Goal: Navigation & Orientation: Find specific page/section

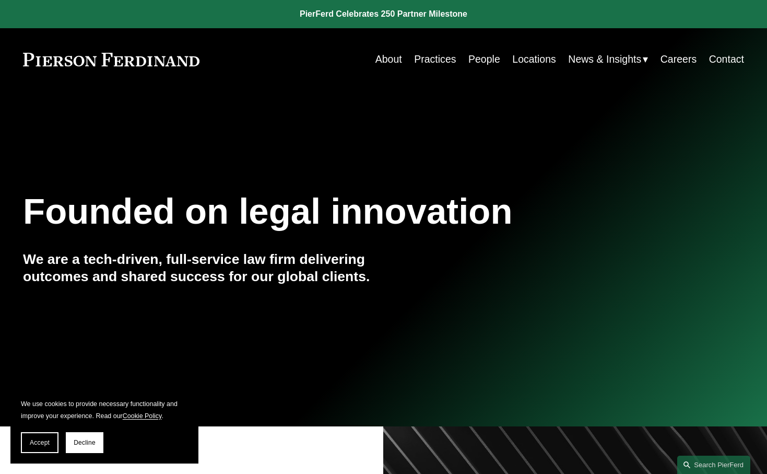
click at [548, 62] on link "Locations" at bounding box center [534, 59] width 44 height 20
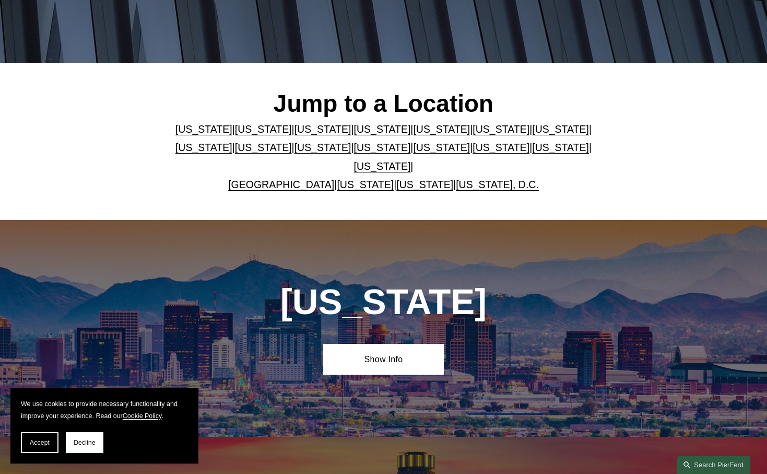
scroll to position [241, 0]
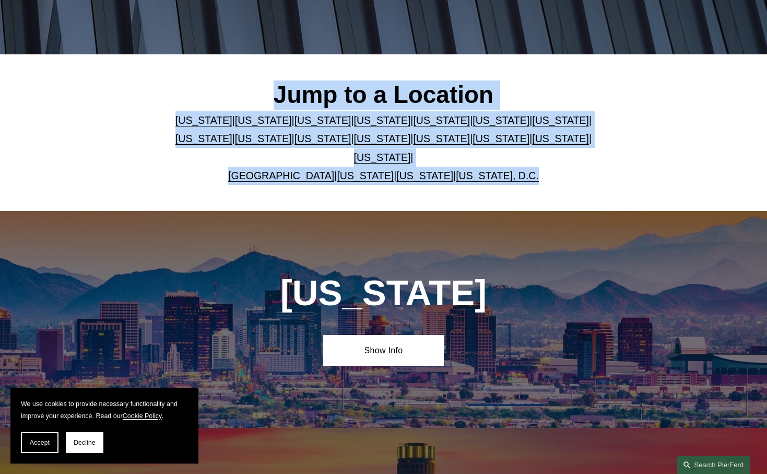
drag, startPoint x: 557, startPoint y: 184, endPoint x: 226, endPoint y: 67, distance: 351.1
click at [226, 67] on div "Jump to a Location Arizona | California | Colorado | Delaware | Florida | Georg…" at bounding box center [383, 132] width 767 height 155
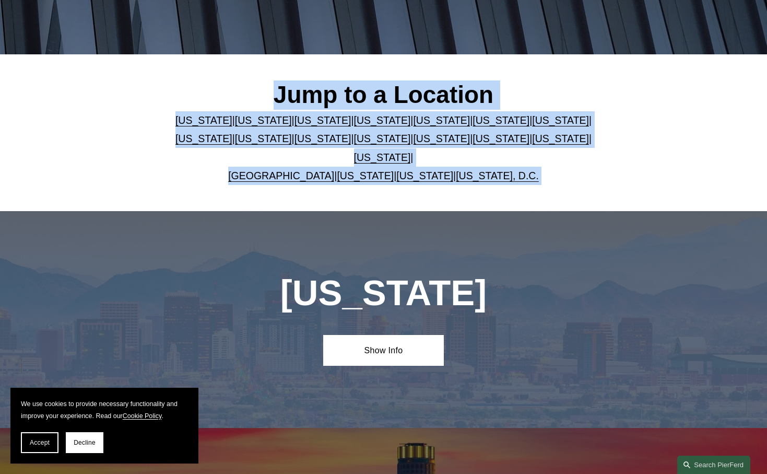
drag, startPoint x: 278, startPoint y: 56, endPoint x: 620, endPoint y: 214, distance: 377.1
click at [615, 209] on div "Jump to a Location Arizona | California | Colorado | Delaware | Florida | Georg…" at bounding box center [383, 132] width 767 height 155
drag, startPoint x: 611, startPoint y: 229, endPoint x: 320, endPoint y: 47, distance: 342.9
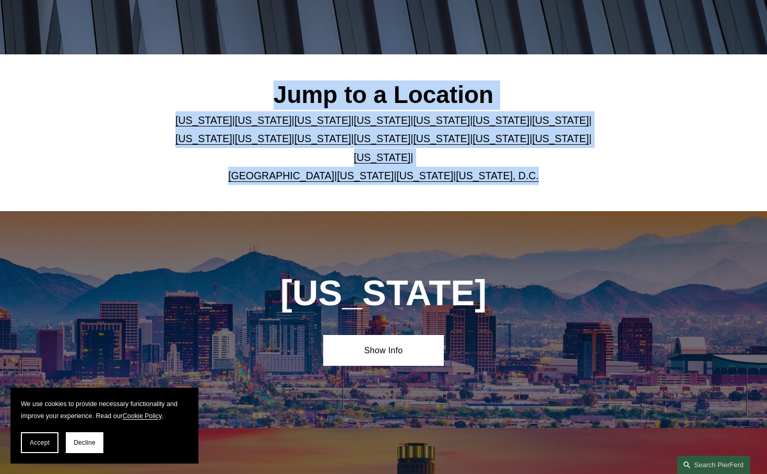
drag, startPoint x: 242, startPoint y: 80, endPoint x: 577, endPoint y: 202, distance: 356.8
click at [577, 202] on div "Jump to a Location Arizona | California | Colorado | Delaware | Florida | Georg…" at bounding box center [383, 132] width 767 height 155
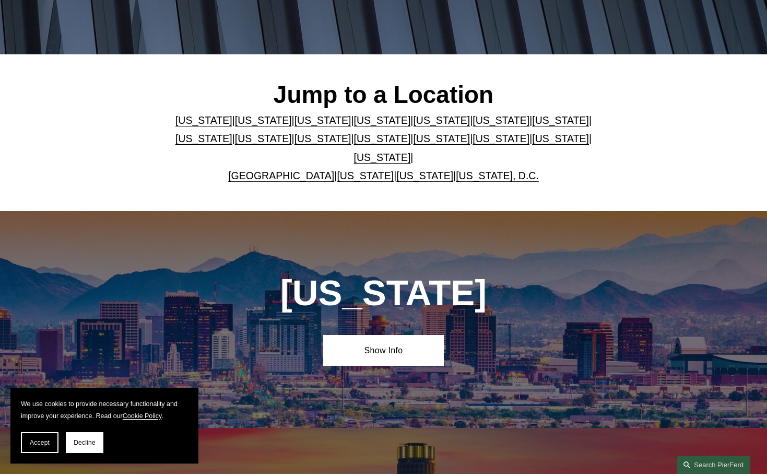
scroll to position [241, 0]
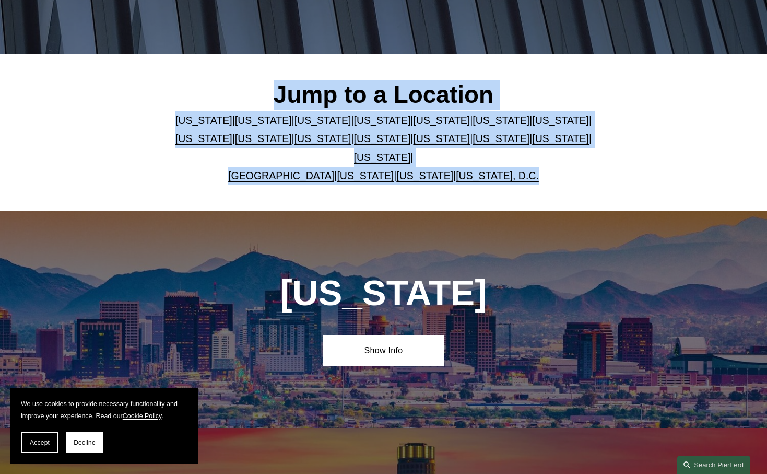
drag, startPoint x: 643, startPoint y: 202, endPoint x: 316, endPoint y: 44, distance: 363.1
click at [323, 80] on h2 "Jump to a Location" at bounding box center [383, 94] width 421 height 29
drag, startPoint x: 281, startPoint y: 67, endPoint x: 550, endPoint y: 207, distance: 303.4
click at [550, 207] on div "Jump to a Location Arizona | California | Colorado | Delaware | Florida | Georg…" at bounding box center [383, 132] width 767 height 155
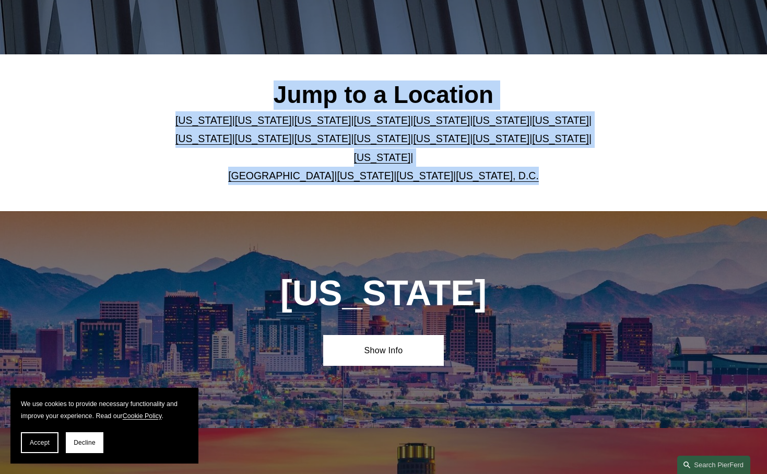
click at [562, 193] on div "Jump to a Location Arizona | California | Colorado | Delaware | Florida | Georg…" at bounding box center [383, 132] width 767 height 155
drag, startPoint x: 575, startPoint y: 188, endPoint x: 174, endPoint y: 29, distance: 431.3
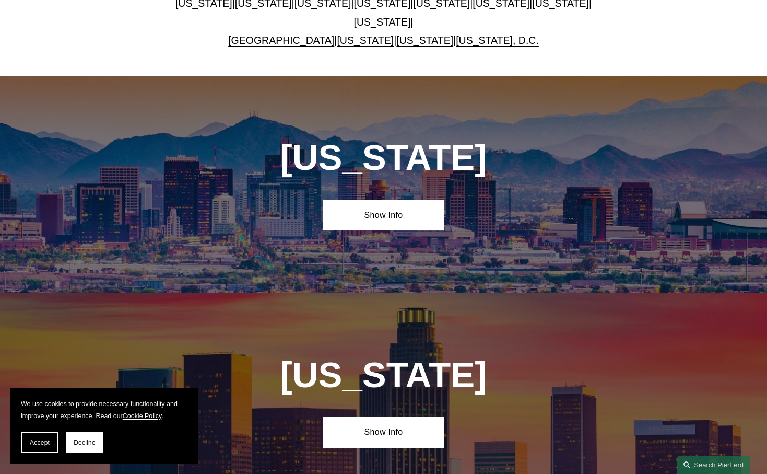
scroll to position [412, 0]
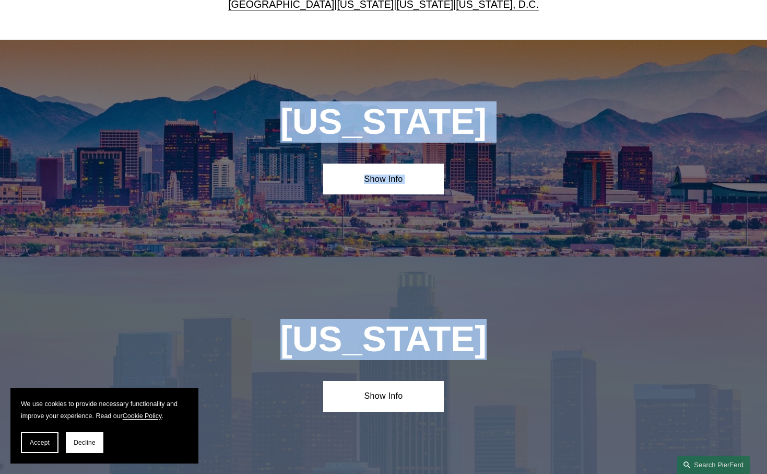
drag, startPoint x: 313, startPoint y: 115, endPoint x: 493, endPoint y: 327, distance: 278.2
click at [494, 327] on h1 "California" at bounding box center [383, 339] width 300 height 41
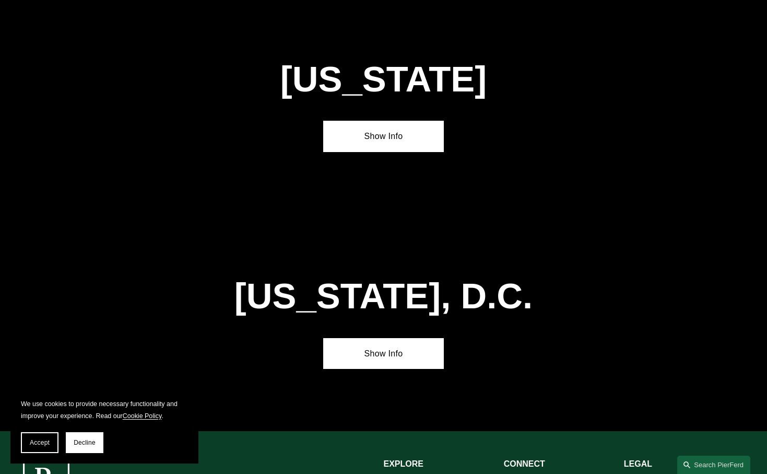
scroll to position [4323, 0]
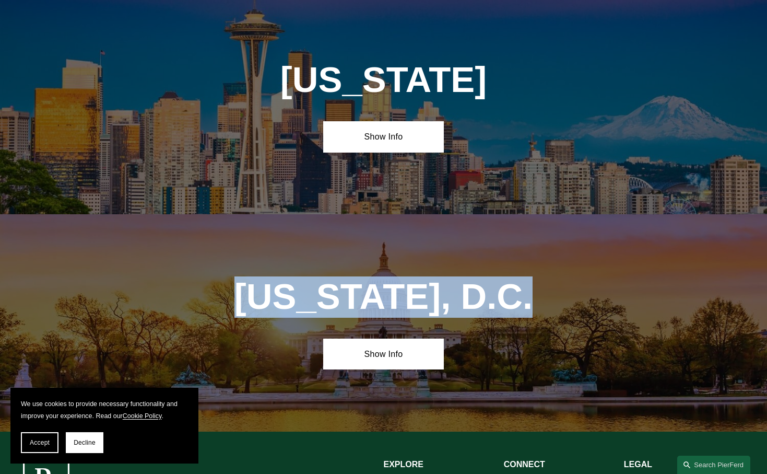
drag, startPoint x: 540, startPoint y: 121, endPoint x: 225, endPoint y: 123, distance: 315.4
click at [225, 276] on h1 "Washington, D.C." at bounding box center [383, 296] width 360 height 41
click at [250, 276] on h1 "Washington, D.C." at bounding box center [383, 296] width 360 height 41
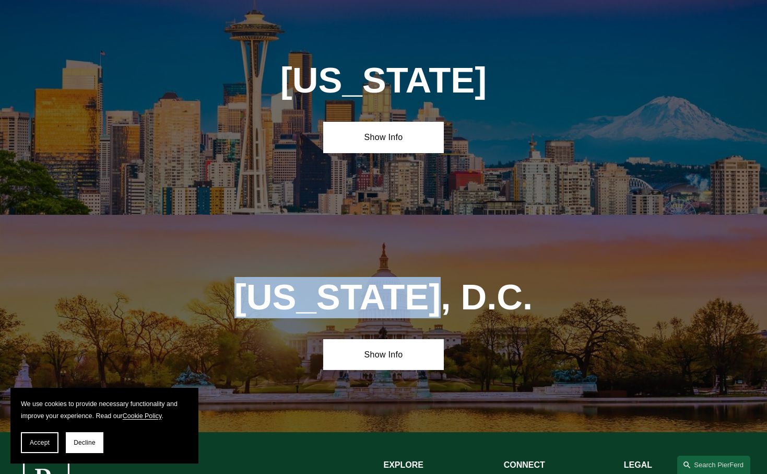
click at [395, 277] on h1 "Washington, D.C." at bounding box center [383, 297] width 360 height 41
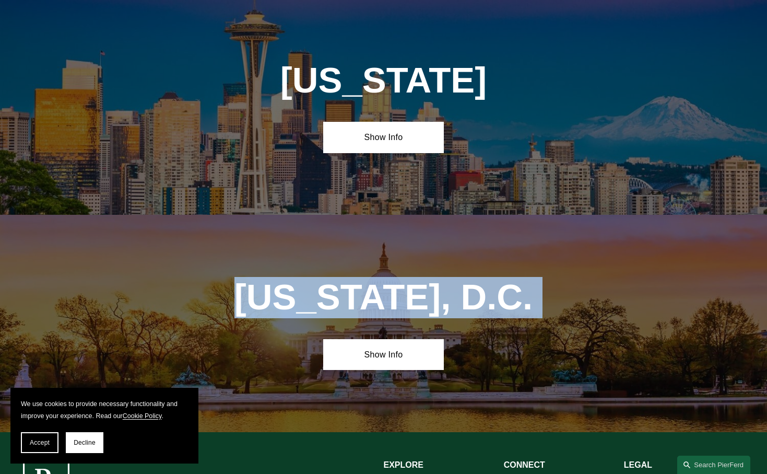
click at [395, 277] on h1 "Washington, D.C." at bounding box center [383, 297] width 360 height 41
click at [398, 277] on h1 "Washington, D.C." at bounding box center [383, 297] width 360 height 41
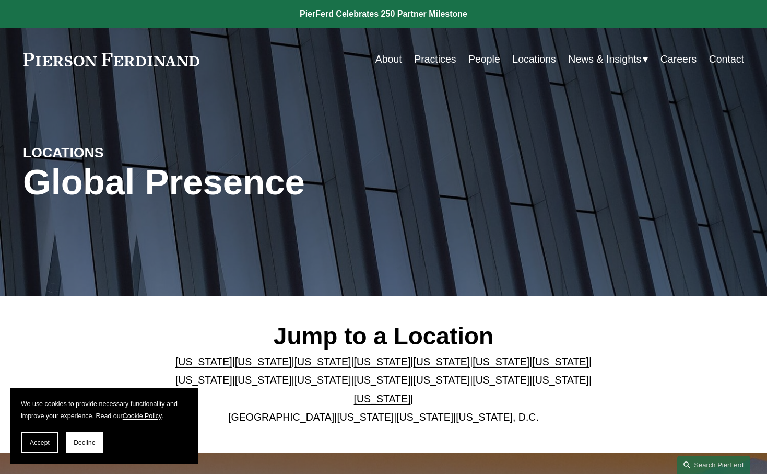
scroll to position [0, 0]
